Goal: Information Seeking & Learning: Learn about a topic

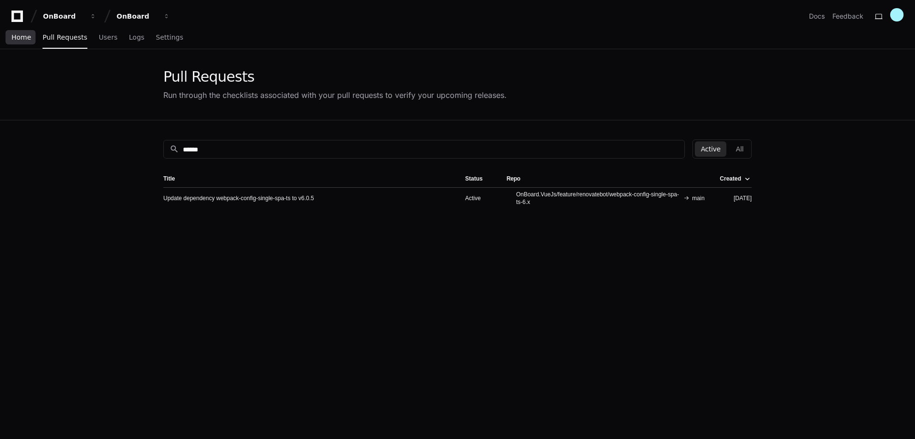
click at [18, 34] on span "Home" at bounding box center [21, 37] width 20 height 6
click at [20, 34] on span "Home" at bounding box center [21, 37] width 20 height 6
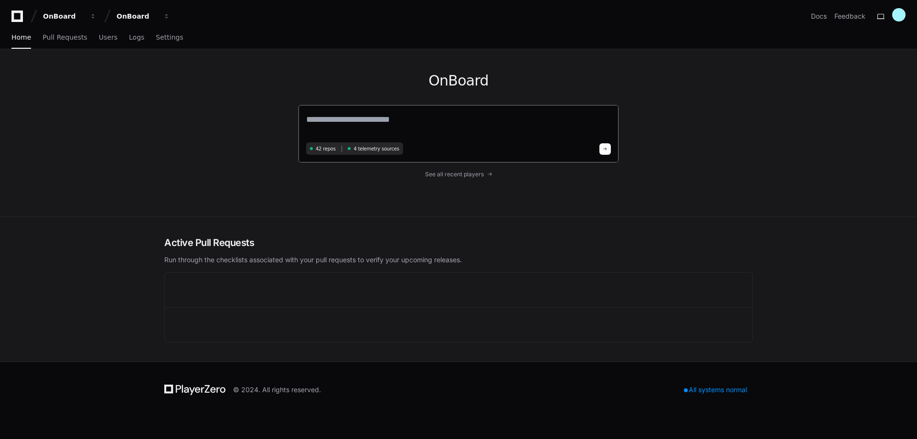
click at [400, 120] on textarea at bounding box center [458, 126] width 305 height 27
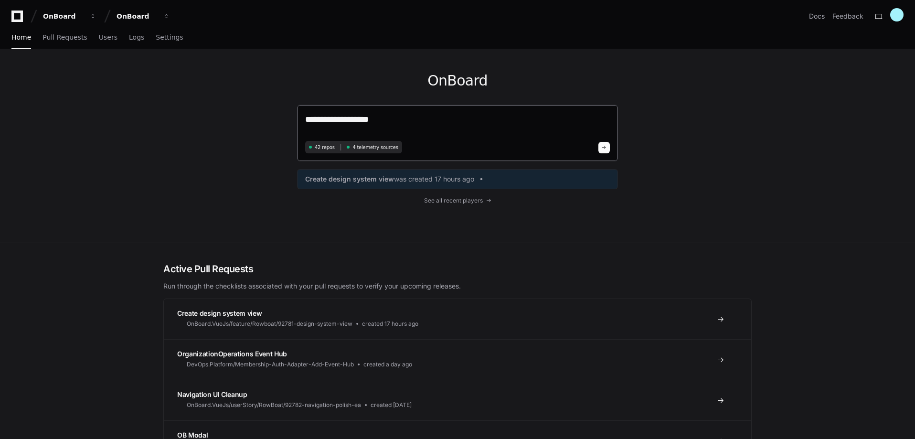
click at [418, 119] on textarea "**********" at bounding box center [457, 125] width 305 height 25
type textarea "**********"
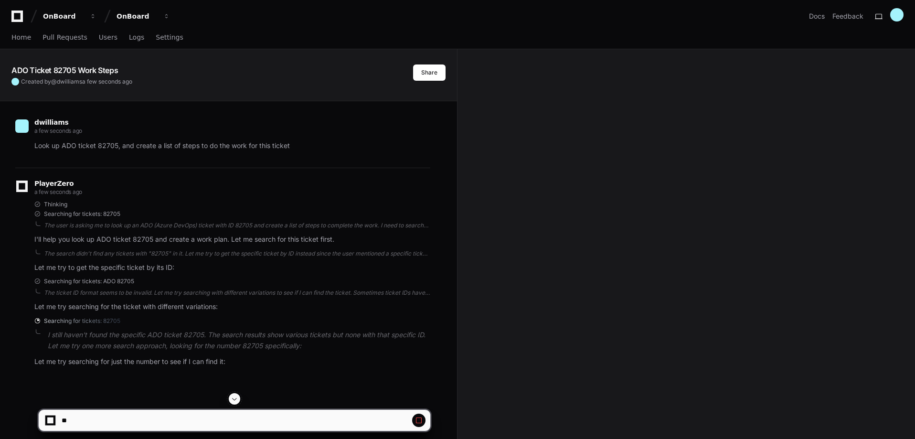
click at [421, 414] on button at bounding box center [418, 419] width 13 height 13
click at [52, 37] on span "Pull Requests" at bounding box center [64, 37] width 44 height 6
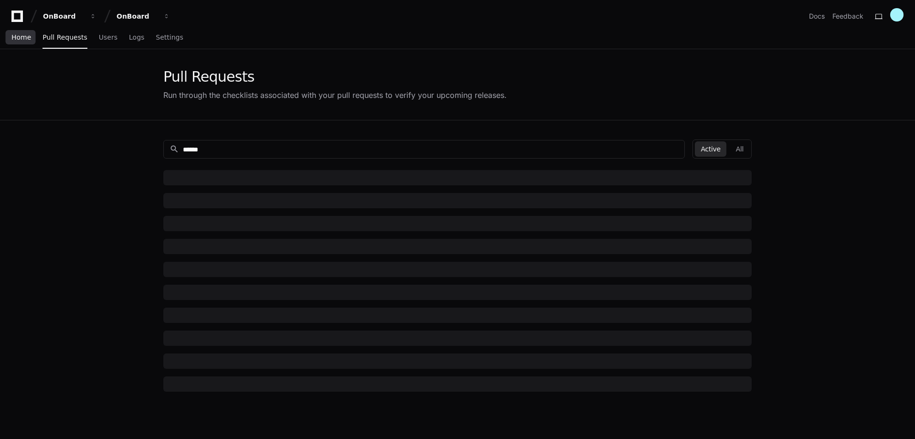
click at [20, 40] on span "Home" at bounding box center [21, 37] width 20 height 6
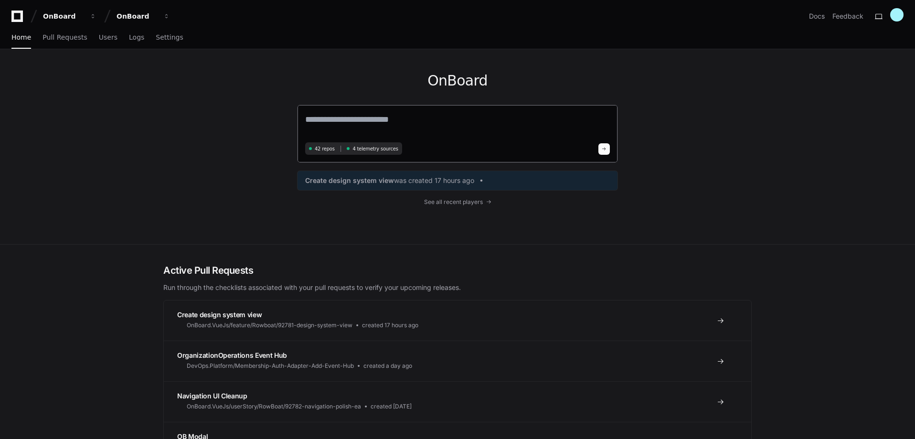
click at [381, 127] on textarea at bounding box center [457, 126] width 305 height 27
type textarea "*"
paste textarea "**********"
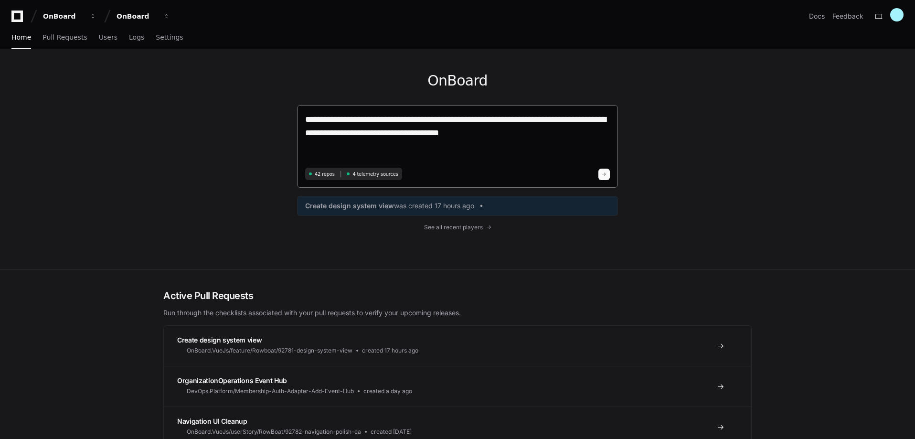
type textarea "**********"
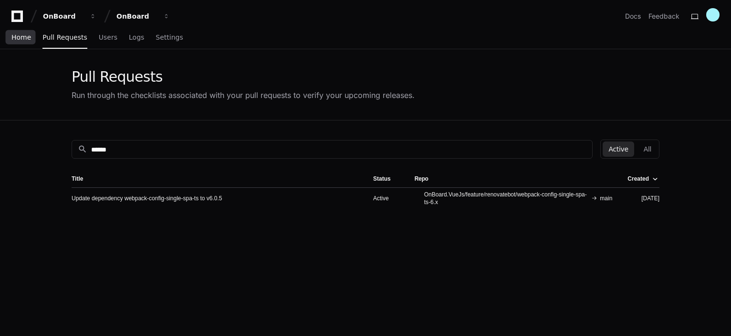
click at [26, 35] on span "Home" at bounding box center [21, 37] width 20 height 6
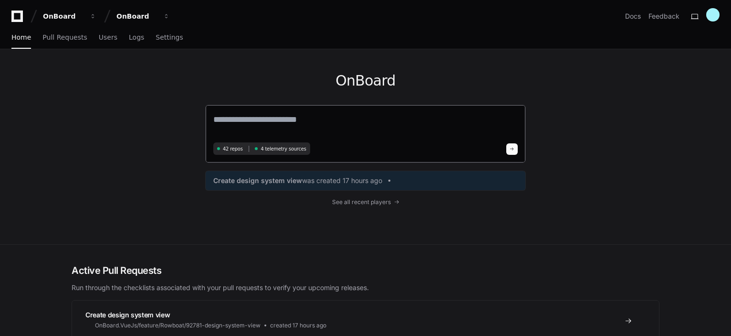
click at [257, 118] on textarea at bounding box center [365, 126] width 305 height 27
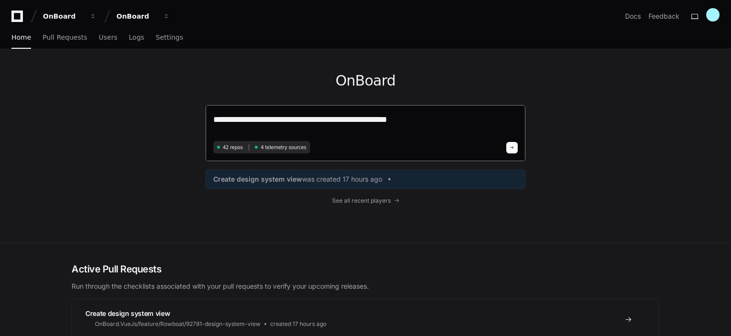
type textarea "**********"
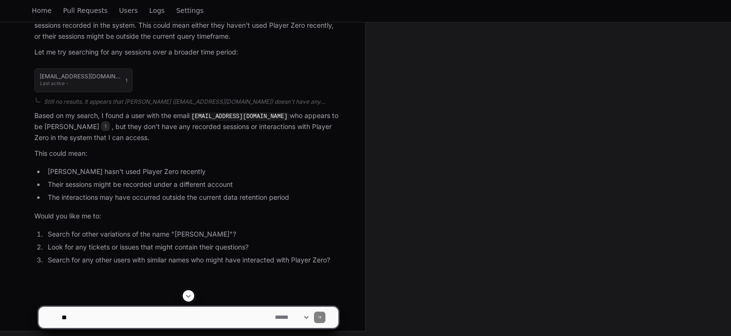
scroll to position [366, 0]
click at [111, 316] on textarea at bounding box center [166, 316] width 213 height 21
click at [33, 5] on link "Home" at bounding box center [42, 11] width 20 height 22
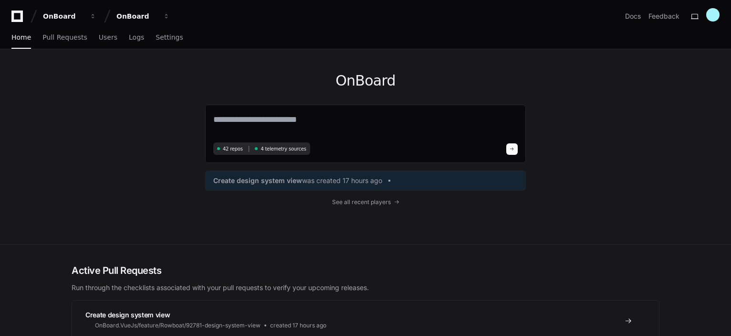
drag, startPoint x: 243, startPoint y: 119, endPoint x: 198, endPoint y: 118, distance: 44.4
click at [198, 118] on div "OnBoard 42 repos 4 telemetry sources Create design system view was created 17 h…" at bounding box center [365, 146] width 611 height 195
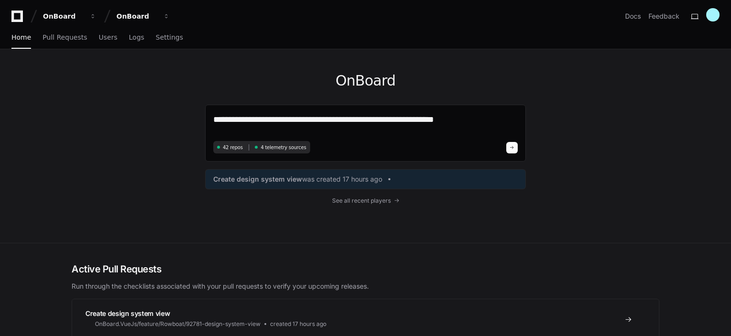
type textarea "**********"
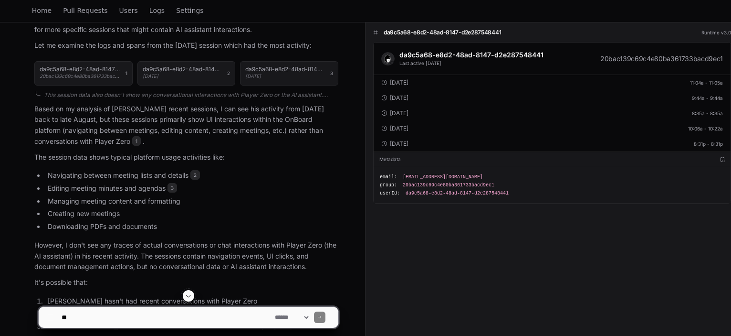
scroll to position [369, 0]
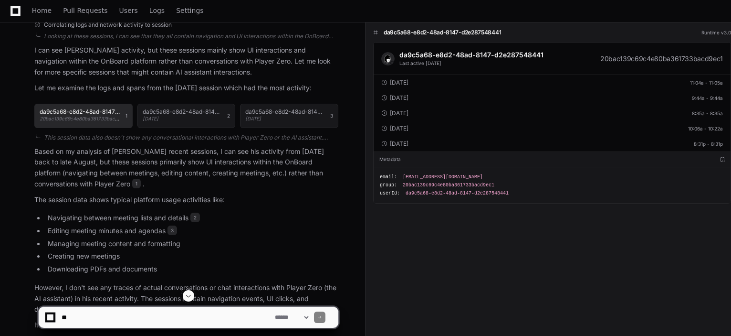
click at [86, 114] on div "da9c5a68-e8d2-48ad-8147-d2e287548441 20bac139c69c4e80ba361733bacd9ec1" at bounding box center [80, 115] width 81 height 13
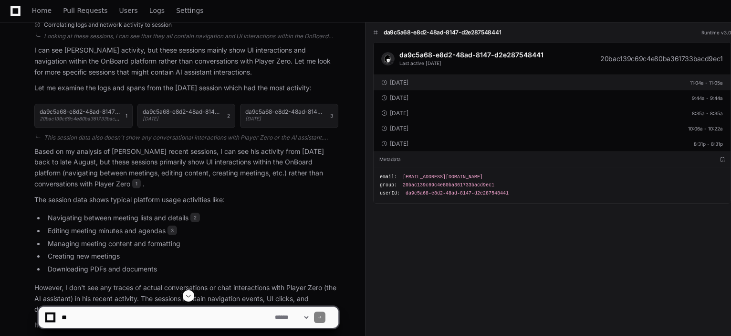
click at [401, 85] on div "2 days ago" at bounding box center [394, 83] width 27 height 8
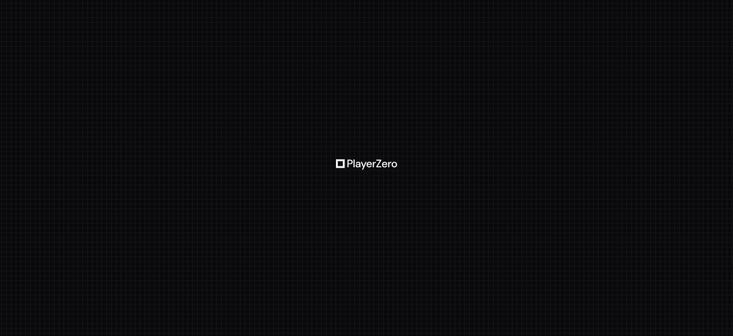
click at [468, 59] on div at bounding box center [366, 168] width 733 height 336
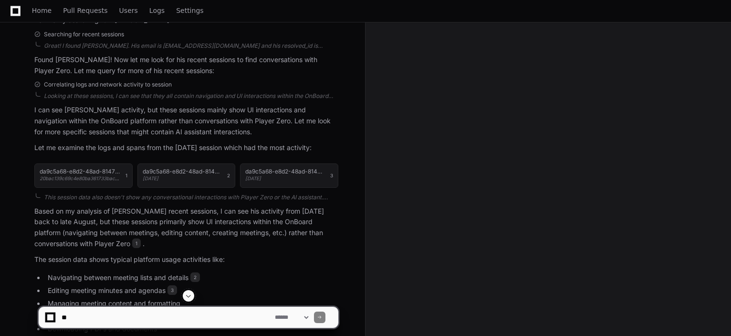
scroll to position [382, 0]
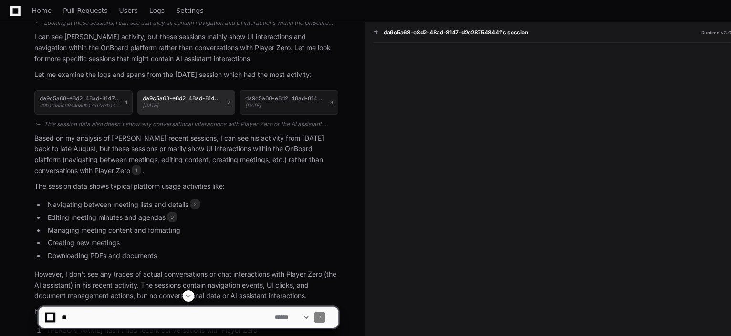
click at [175, 97] on h1 "da9c5a68-e8d2-48ad-8147-d2e287548441's session" at bounding box center [183, 98] width 80 height 6
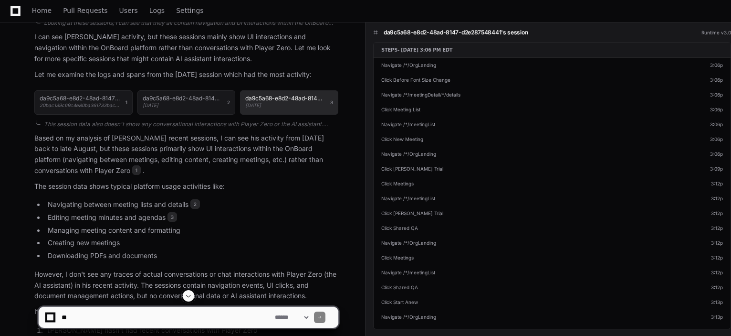
click at [289, 101] on div "da9c5a68-e8d2-48ad-8147-d2e287548441's session 6 days ago" at bounding box center [285, 101] width 80 height 13
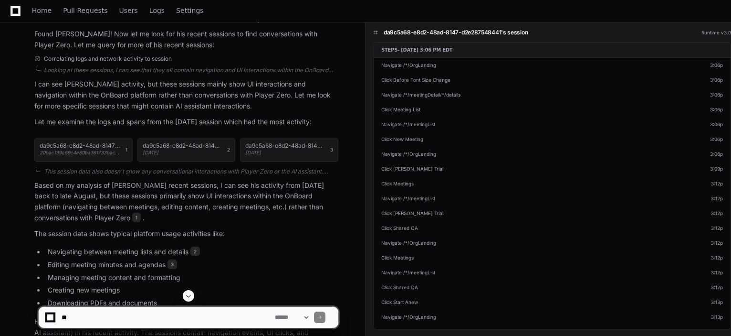
scroll to position [286, 0]
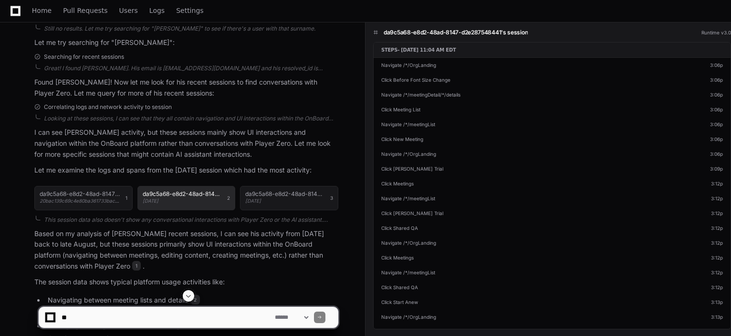
click at [157, 194] on h1 "da9c5a68-e8d2-48ad-8147-d2e287548441's session" at bounding box center [183, 194] width 80 height 6
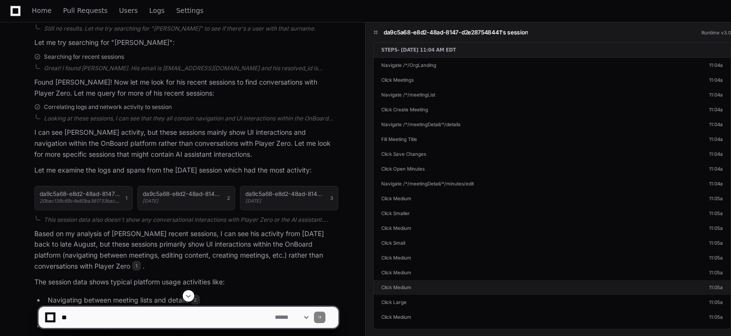
click at [392, 283] on link "Click Medium 11:05a" at bounding box center [552, 287] width 357 height 15
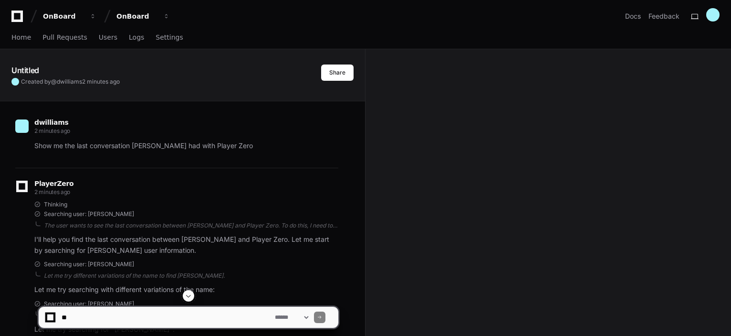
click at [9, 36] on div "Home Pull Requests Users Logs Settings" at bounding box center [365, 38] width 731 height 22
click at [15, 39] on span "Home" at bounding box center [21, 37] width 20 height 6
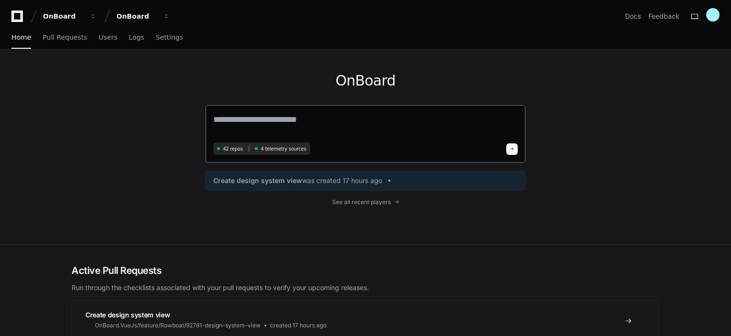
click at [288, 125] on textarea at bounding box center [365, 126] width 305 height 27
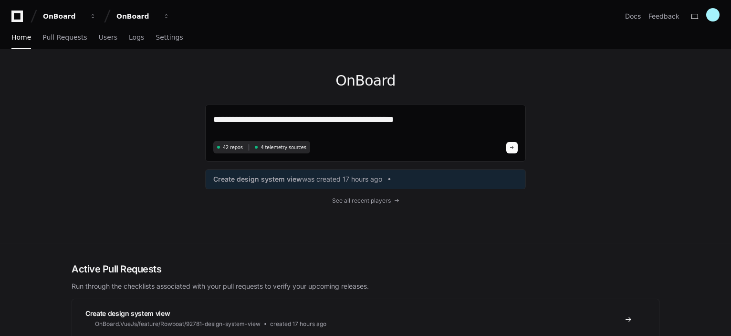
type textarea "**********"
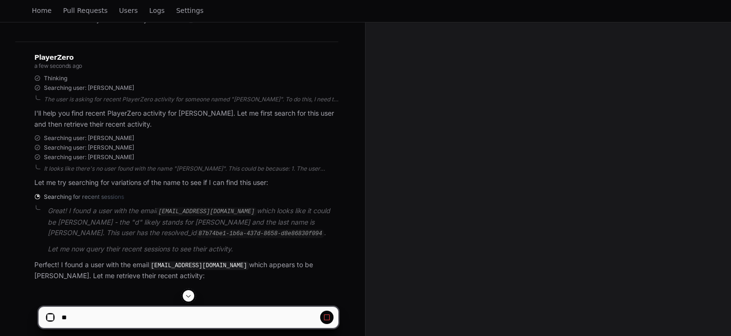
scroll to position [155, 0]
